Goal: Transaction & Acquisition: Purchase product/service

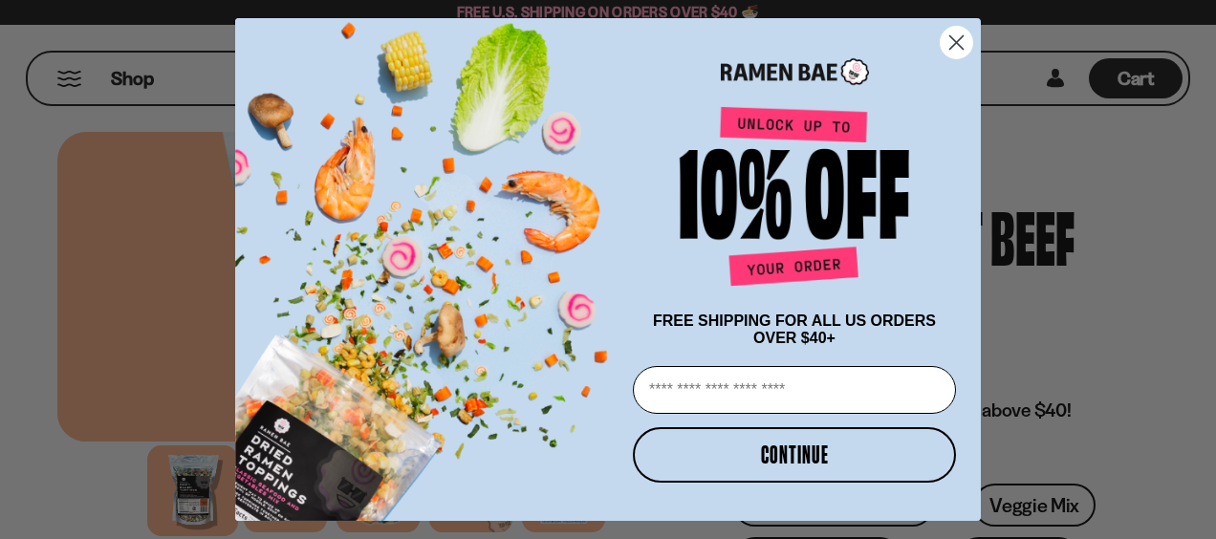
click at [949, 58] on circle "Close dialog" at bounding box center [956, 43] width 32 height 32
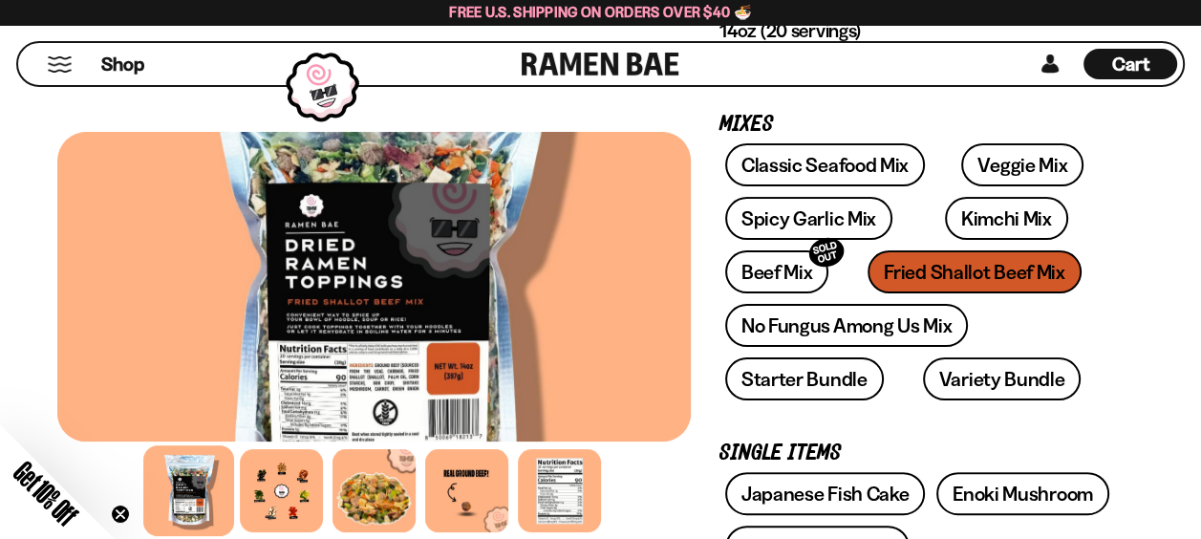
scroll to position [290, 0]
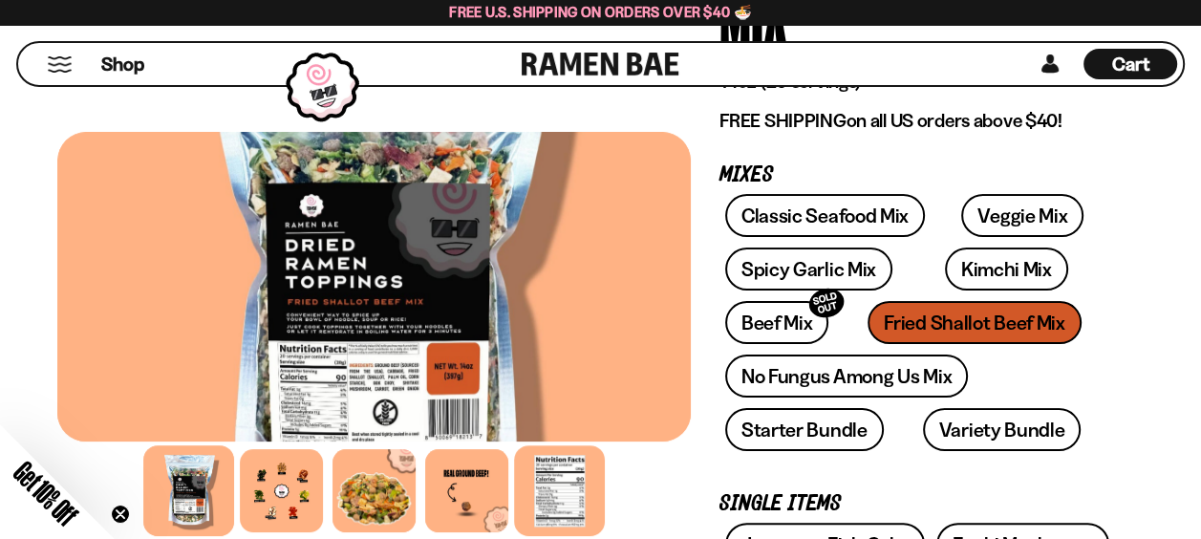
click at [570, 493] on div at bounding box center [559, 490] width 91 height 91
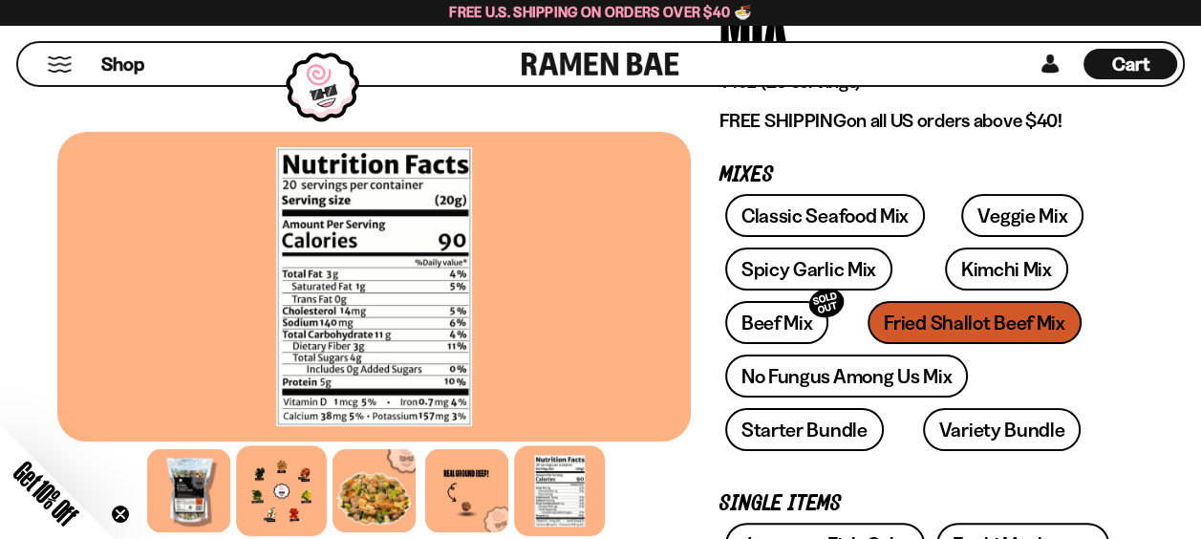
click at [291, 508] on div at bounding box center [281, 490] width 91 height 91
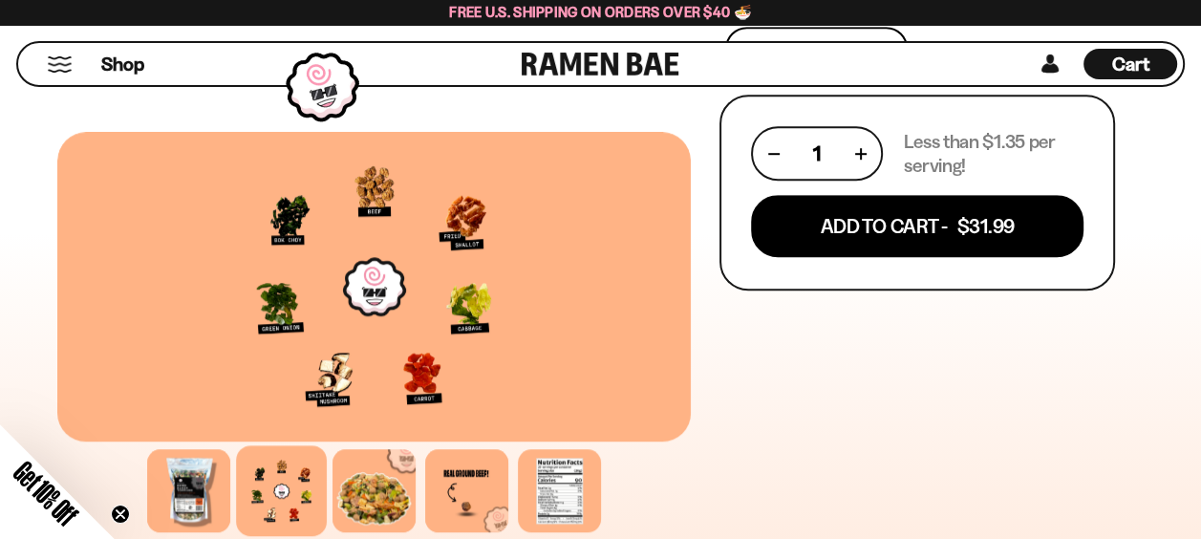
scroll to position [1054, 0]
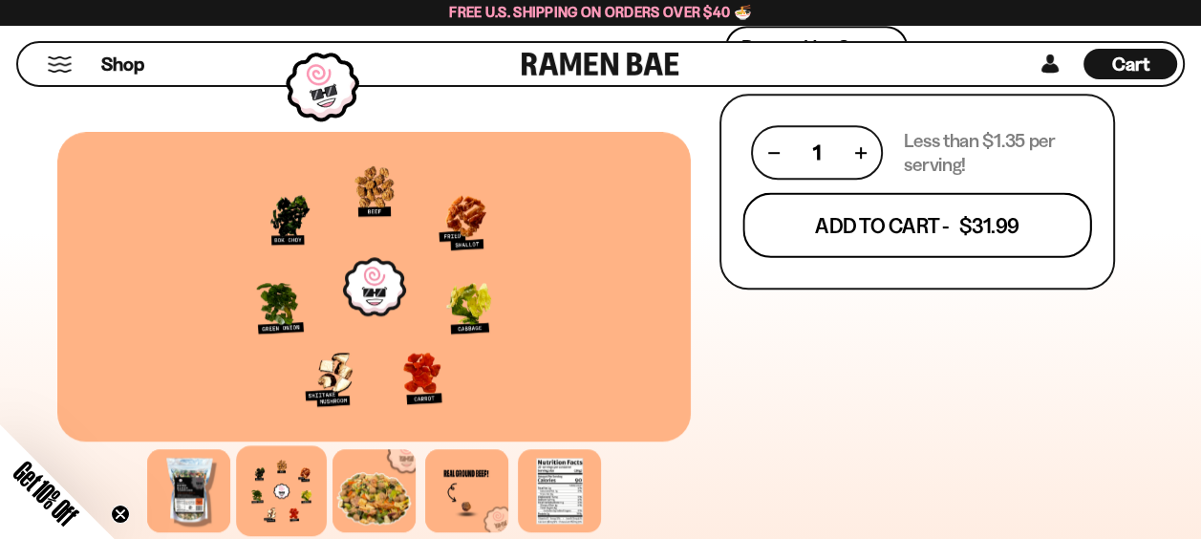
click at [968, 222] on button "Add To Cart - $31.99" at bounding box center [918, 225] width 349 height 65
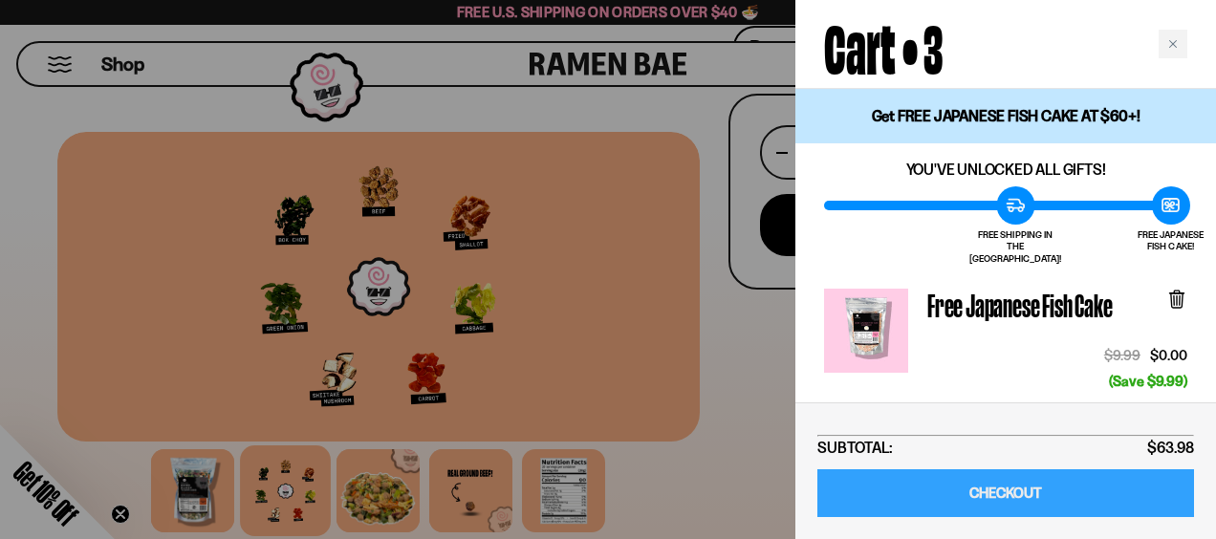
click at [988, 491] on link "CHECKOUT" at bounding box center [1005, 493] width 377 height 49
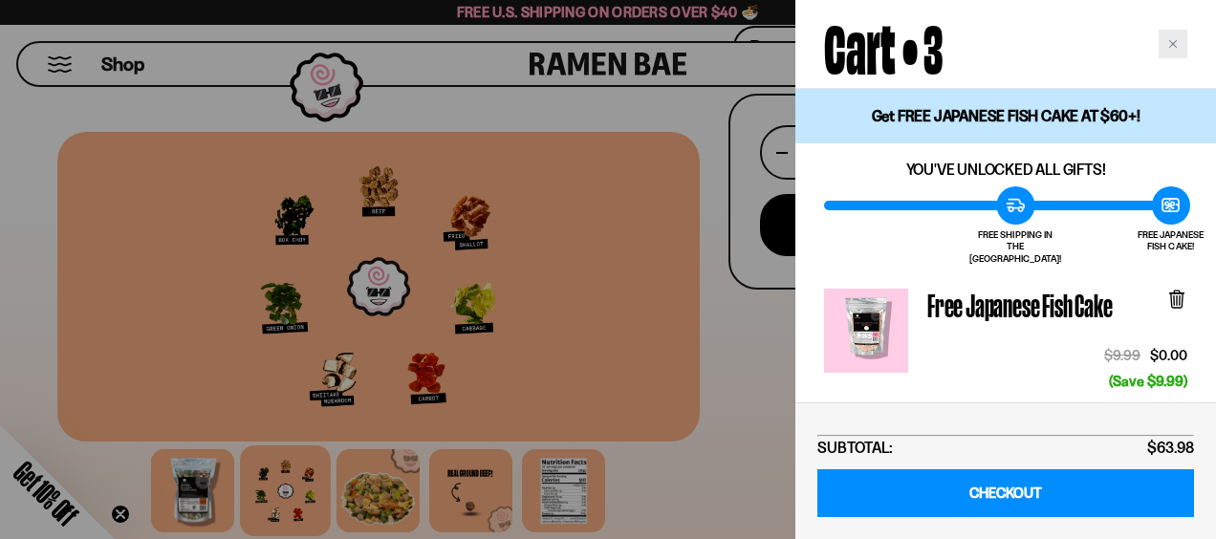
click at [1172, 46] on icon "Close cart" at bounding box center [1173, 44] width 10 height 10
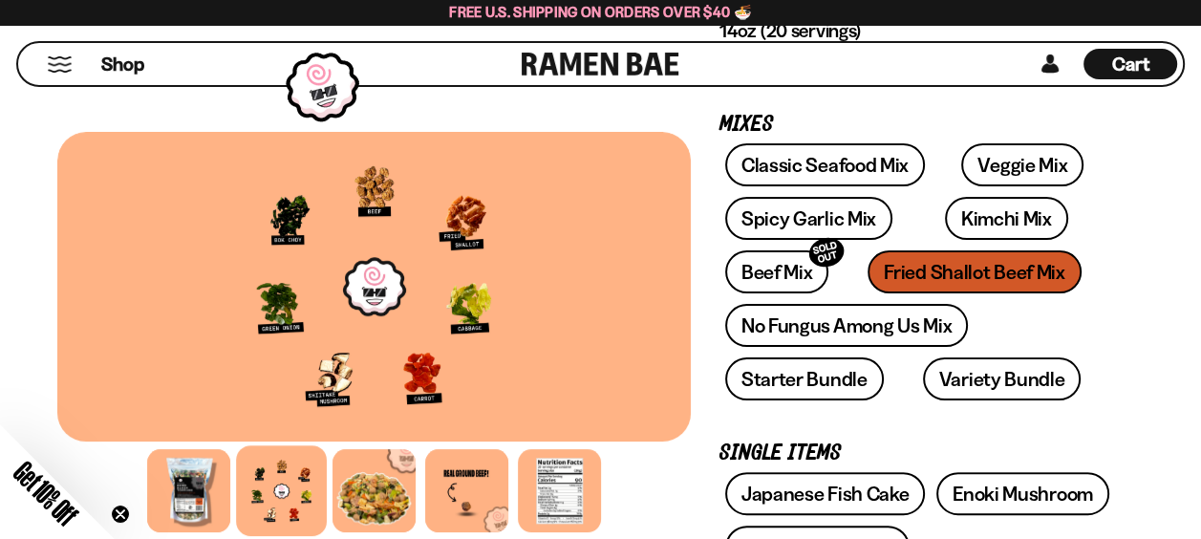
scroll to position [385, 0]
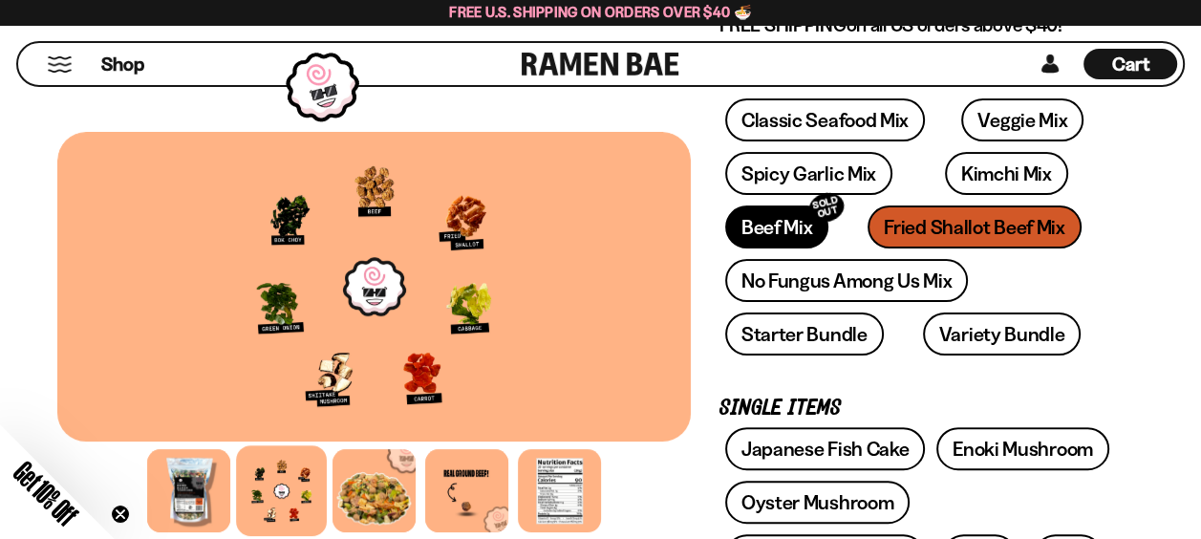
click at [768, 214] on link "Beef Mix SOLD OUT" at bounding box center [777, 226] width 104 height 43
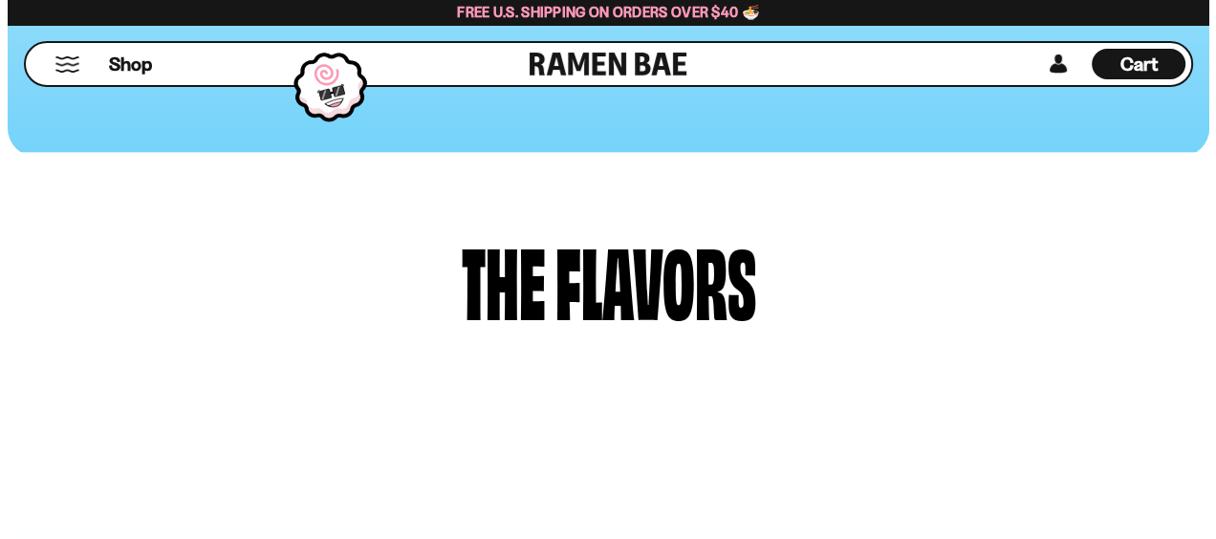
scroll to position [669, 0]
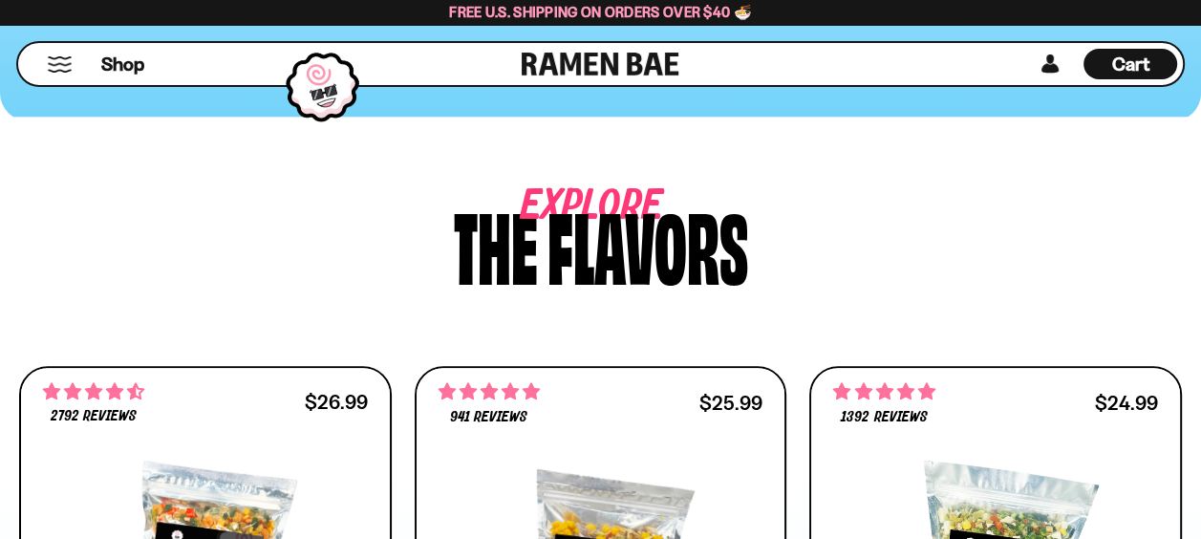
click at [1125, 67] on span "Cart" at bounding box center [1130, 64] width 37 height 23
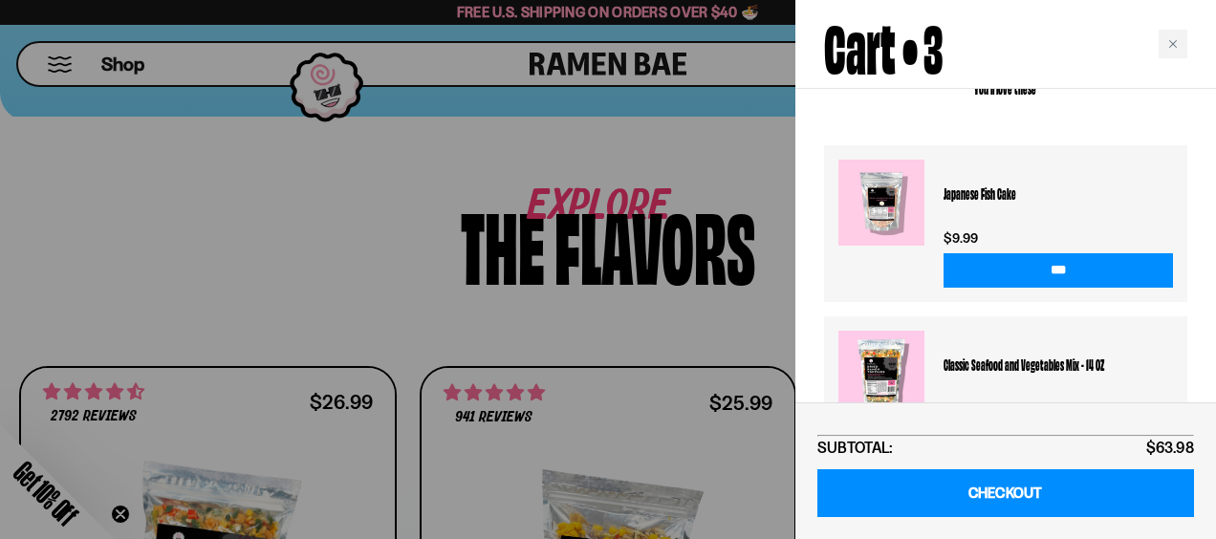
scroll to position [287, 0]
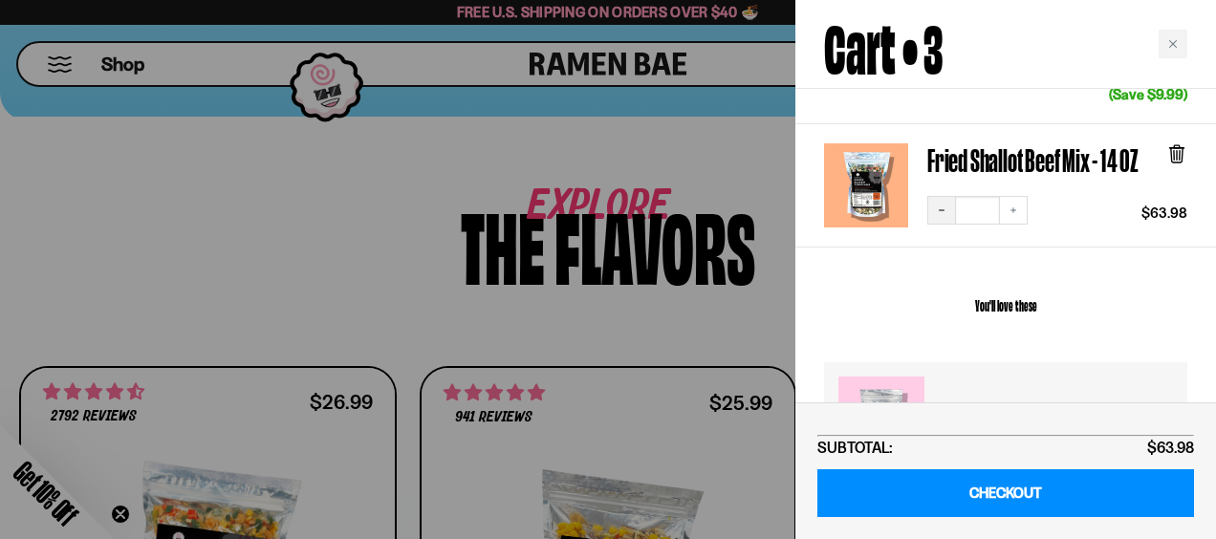
click at [941, 205] on icon "Decrease quantity" at bounding box center [941, 210] width 11 height 11
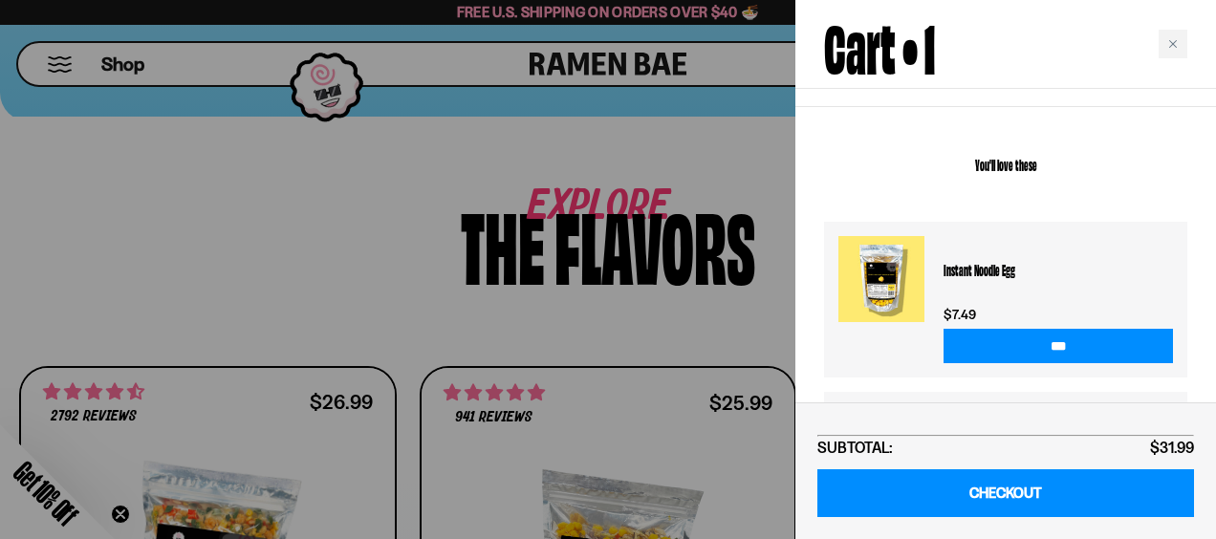
scroll to position [147, 0]
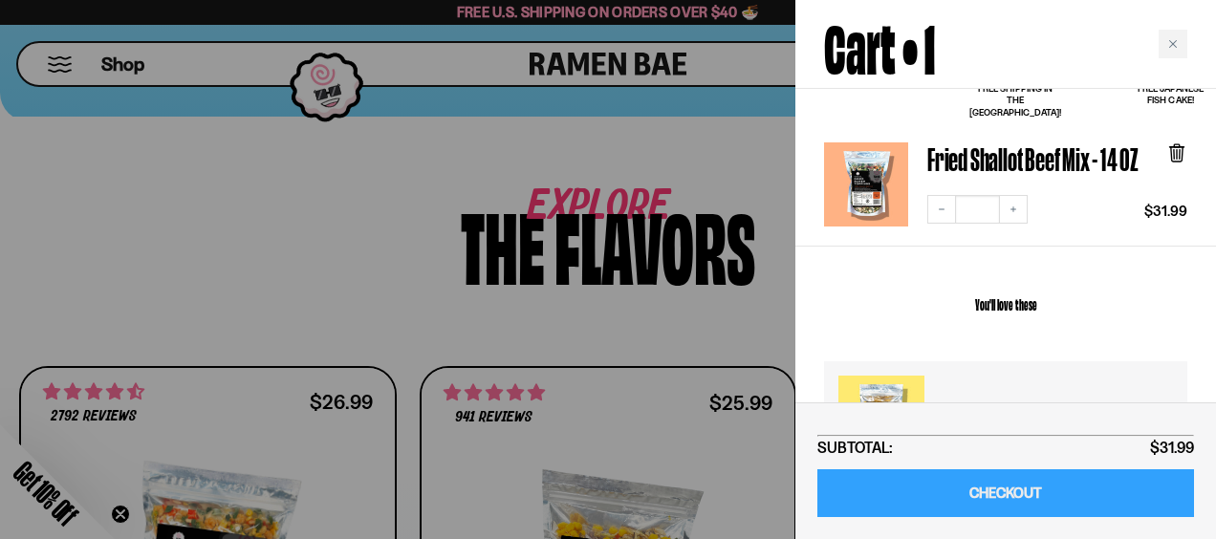
click at [1011, 499] on link "CHECKOUT" at bounding box center [1005, 493] width 377 height 49
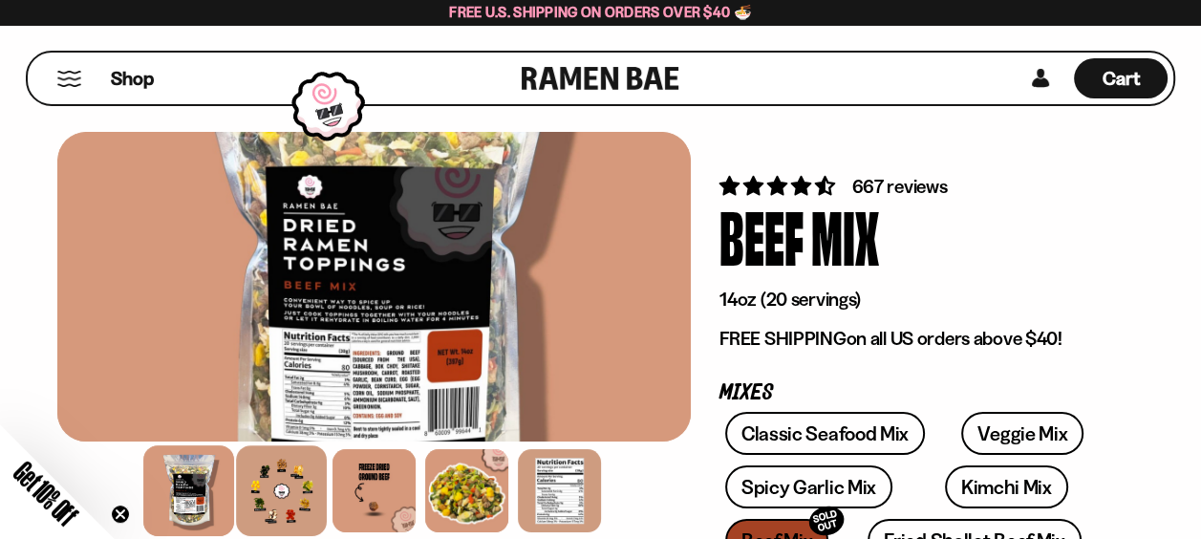
click at [278, 501] on div at bounding box center [281, 490] width 91 height 91
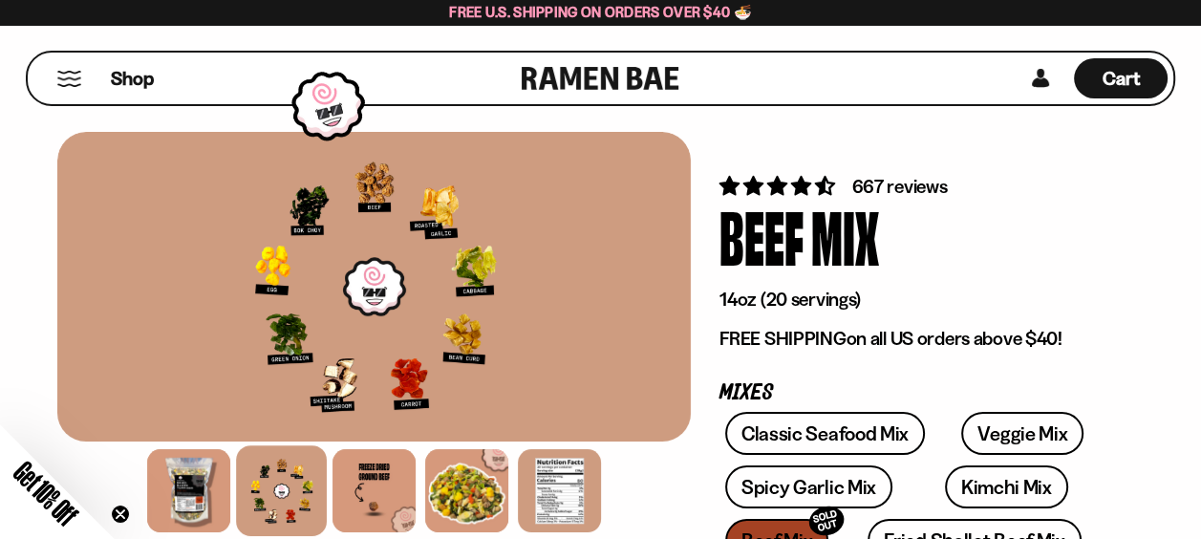
click at [356, 327] on div at bounding box center [374, 287] width 634 height 310
